Goal: Information Seeking & Learning: Learn about a topic

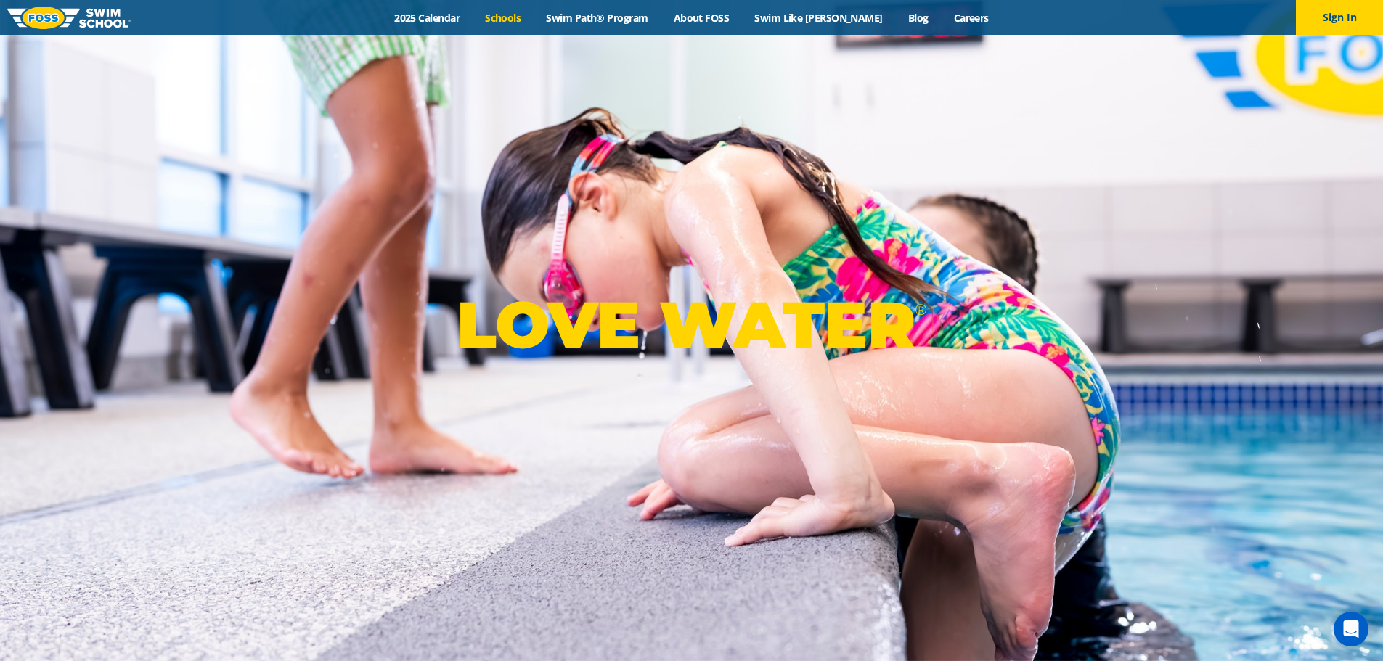
click at [517, 18] on link "Schools" at bounding box center [503, 18] width 61 height 14
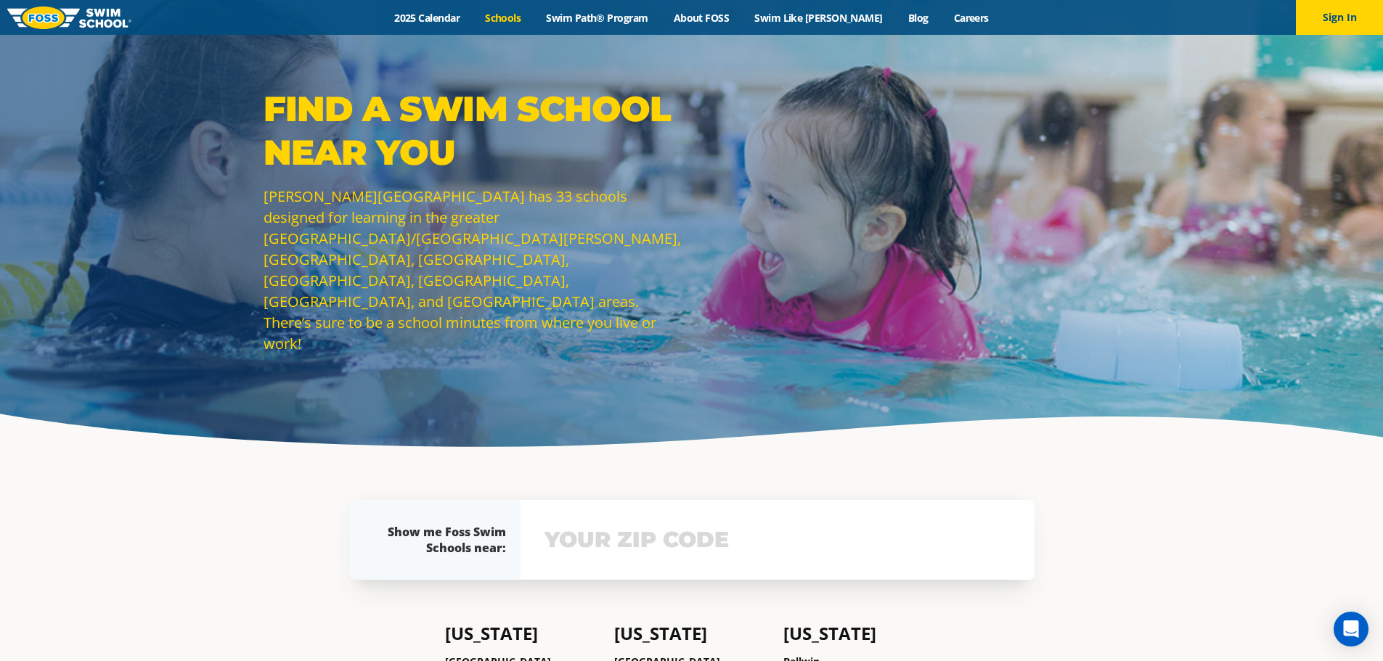
click at [629, 538] on input "text" at bounding box center [777, 540] width 473 height 42
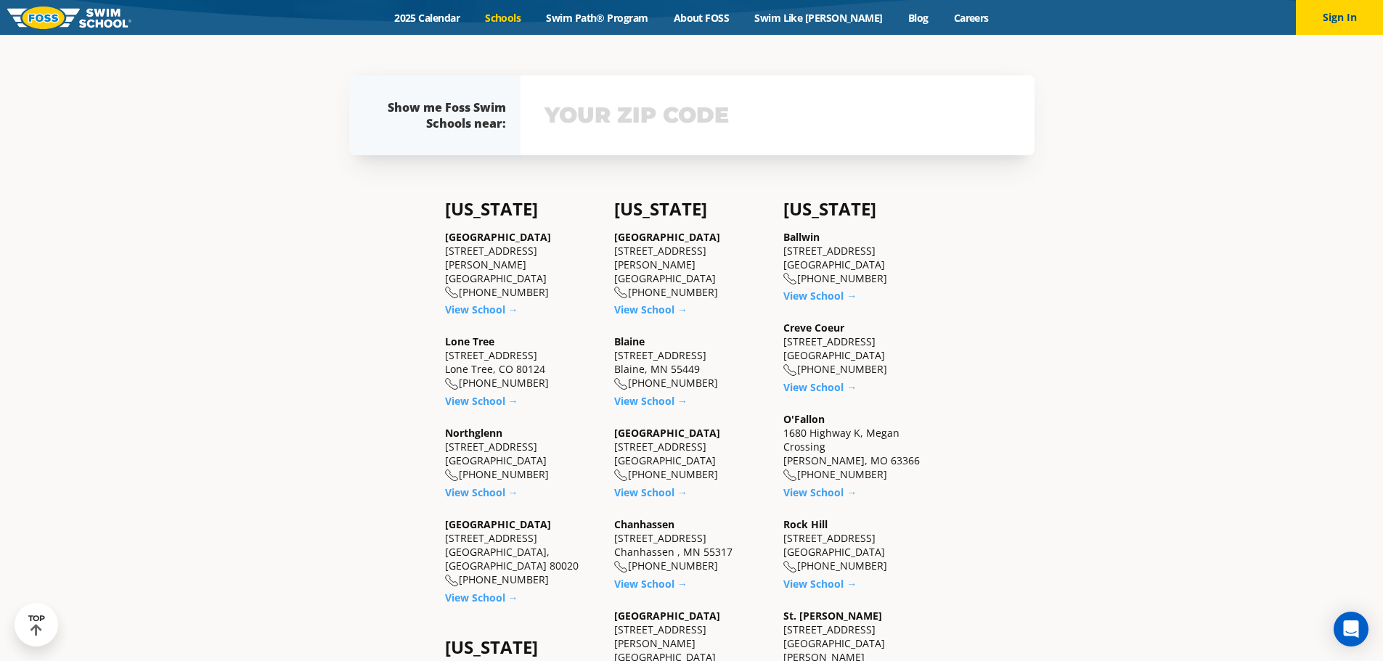
scroll to position [428, 0]
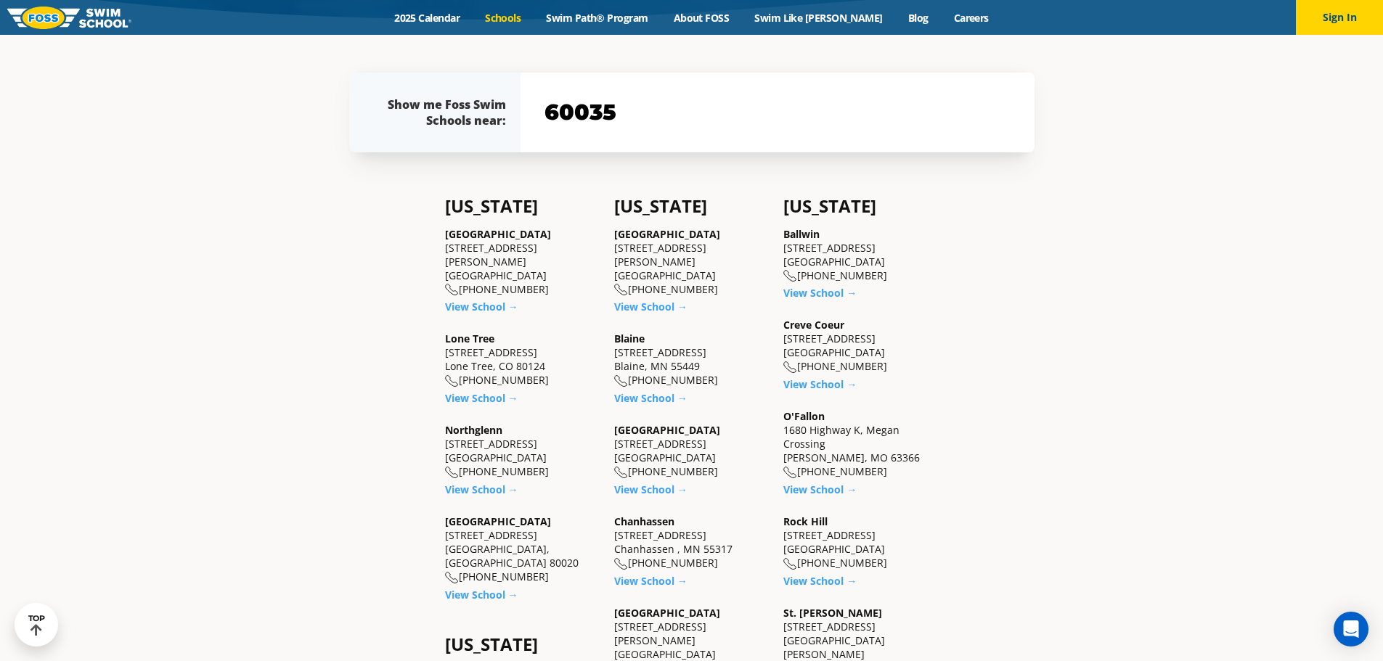
type input "60035"
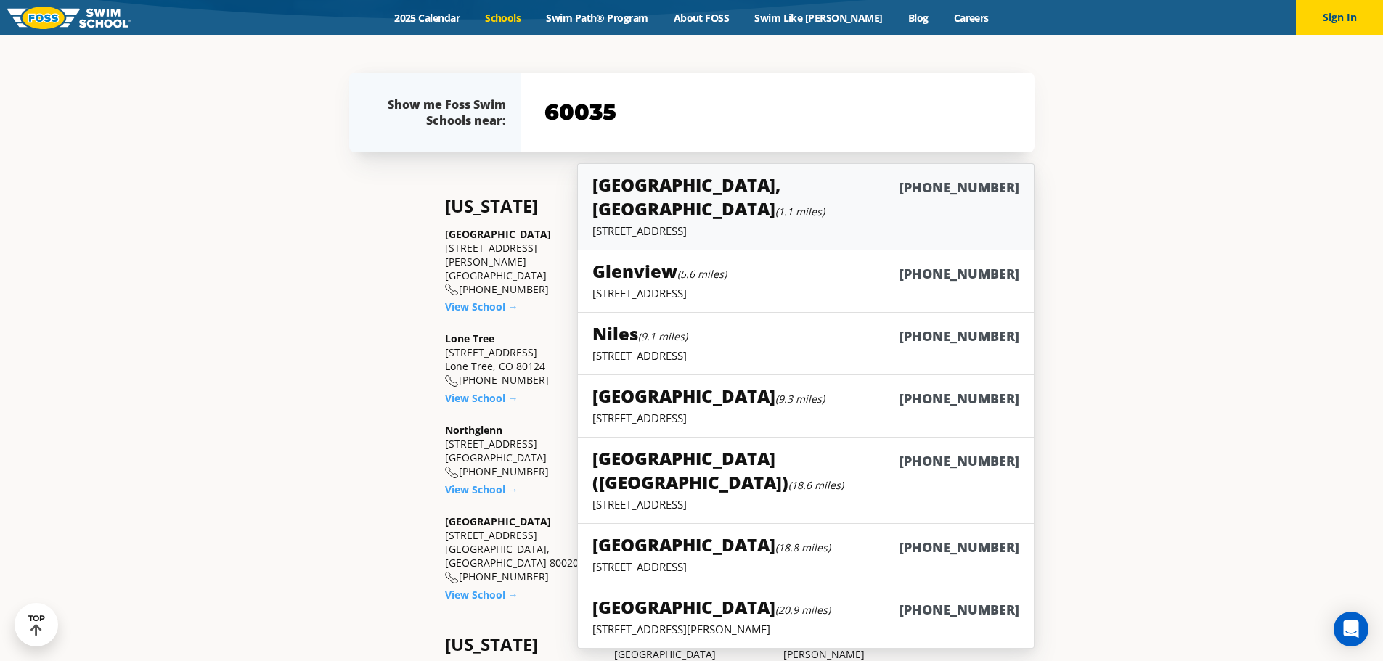
click at [719, 224] on p "[STREET_ADDRESS]" at bounding box center [805, 231] width 426 height 15
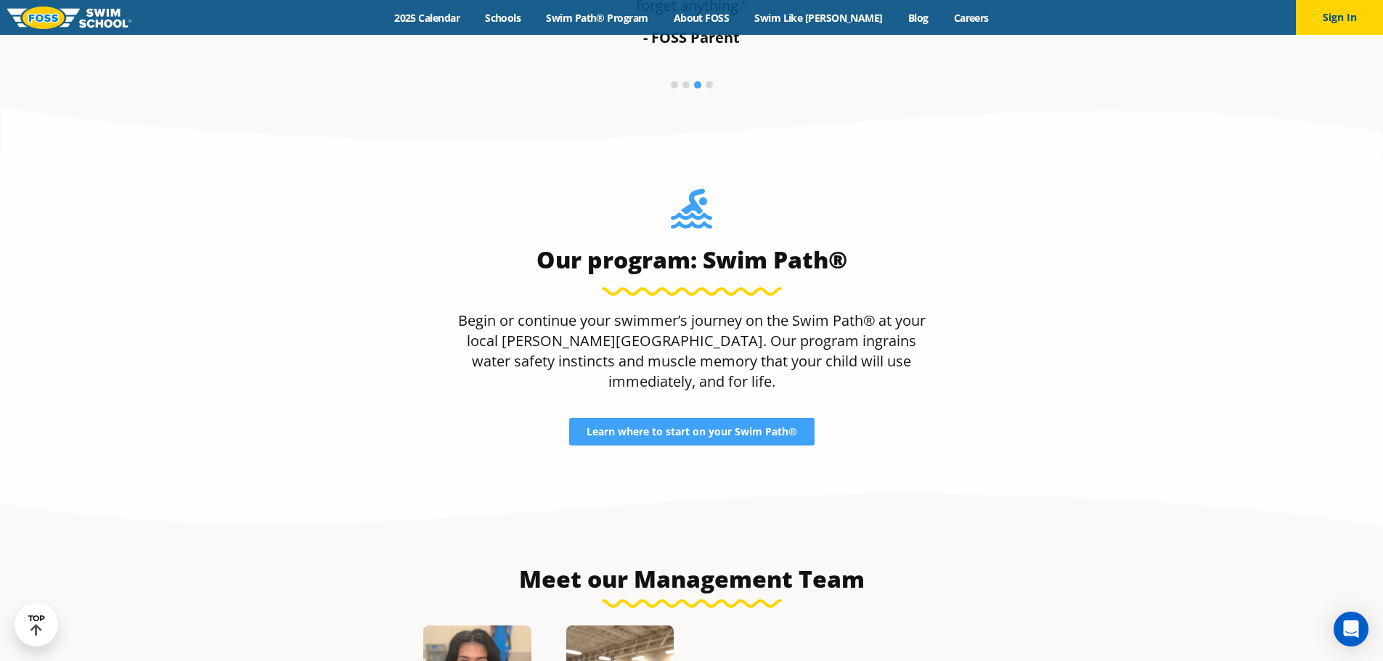
scroll to position [1254, 0]
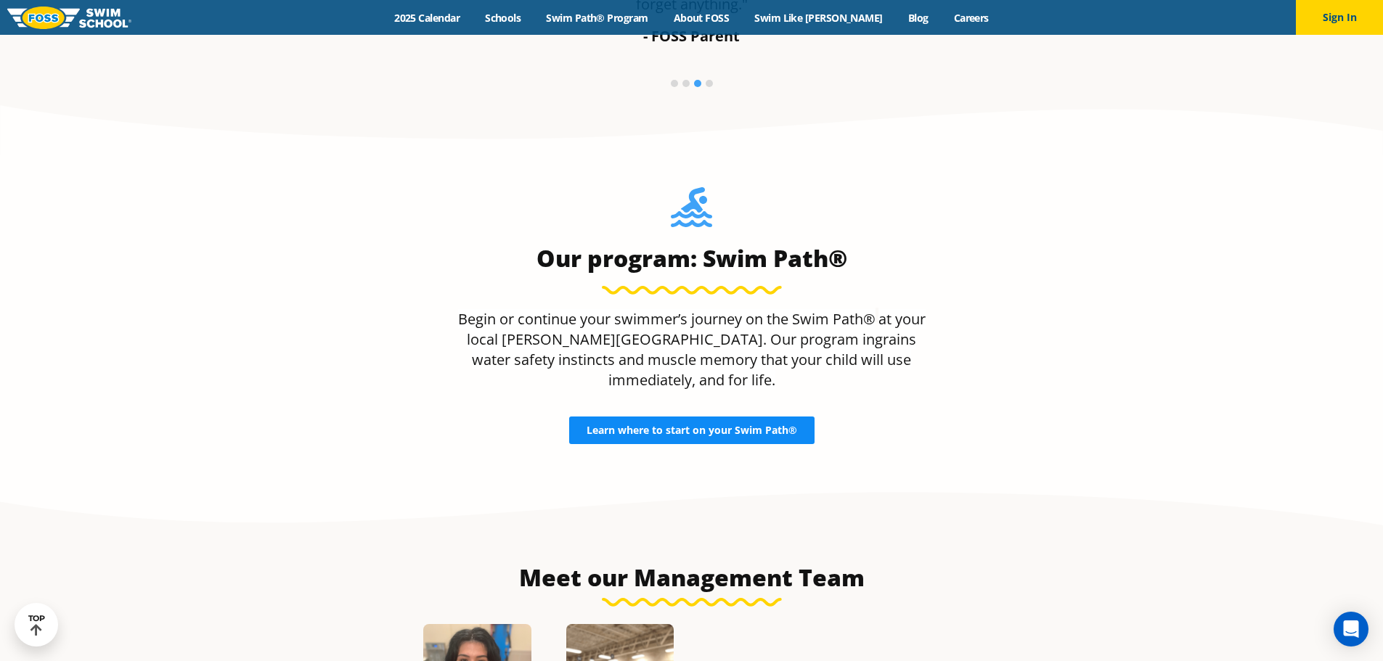
click at [653, 417] on link "Learn where to start on your Swim Path®" at bounding box center [691, 431] width 245 height 28
